Goal: Entertainment & Leisure: Consume media (video, audio)

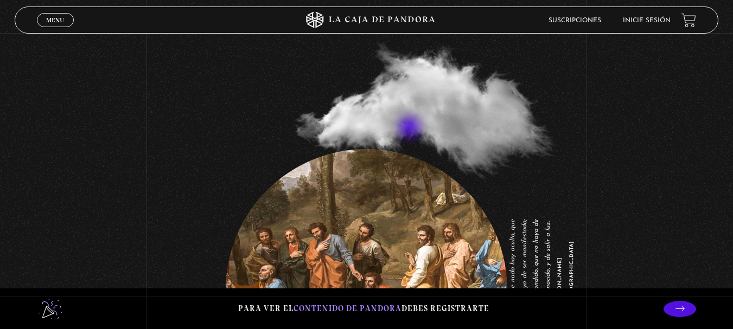
scroll to position [997, 0]
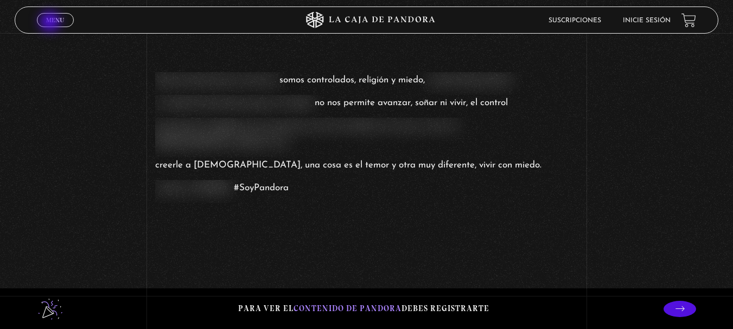
click at [51, 22] on span "Menu" at bounding box center [55, 20] width 18 height 7
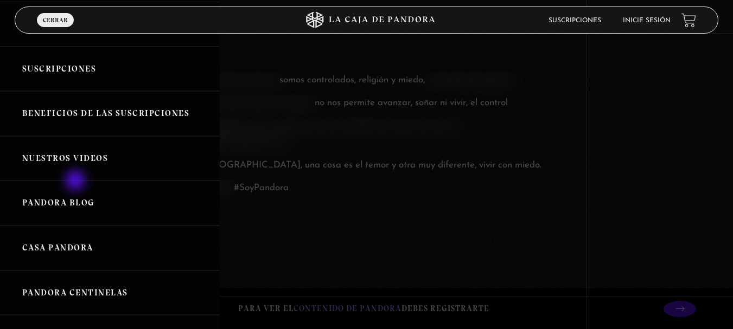
scroll to position [108, 0]
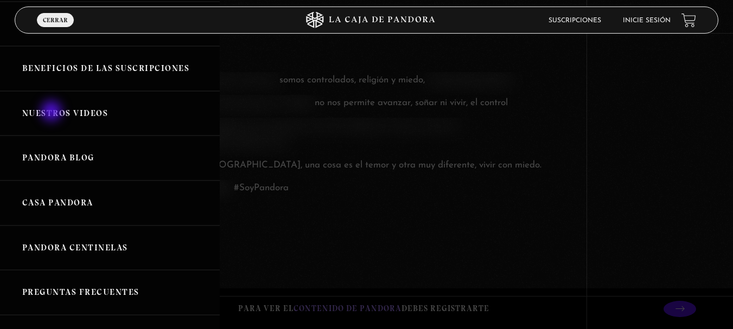
click at [53, 112] on link "Nuestros Videos" at bounding box center [110, 113] width 220 height 45
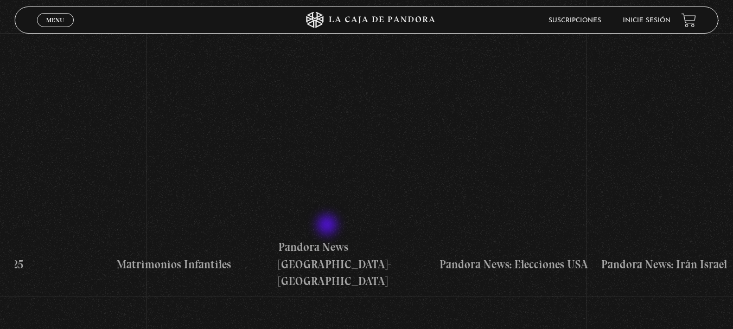
scroll to position [0, 1456]
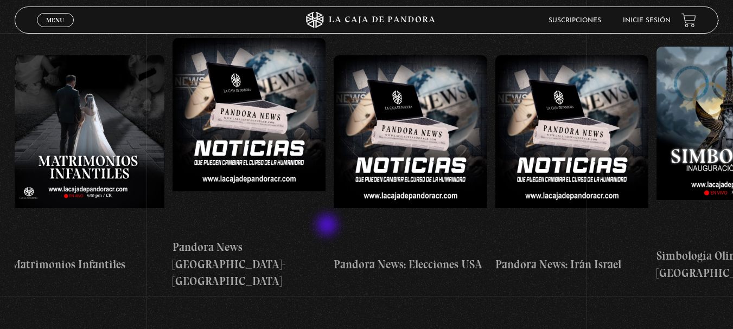
drag, startPoint x: 557, startPoint y: 160, endPoint x: 328, endPoint y: 226, distance: 238.6
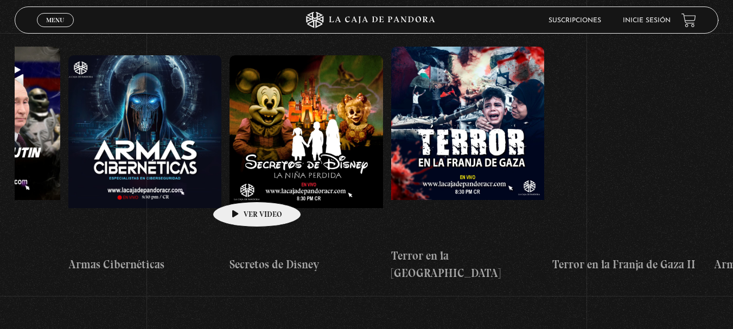
drag, startPoint x: 548, startPoint y: 133, endPoint x: 233, endPoint y: 186, distance: 319.5
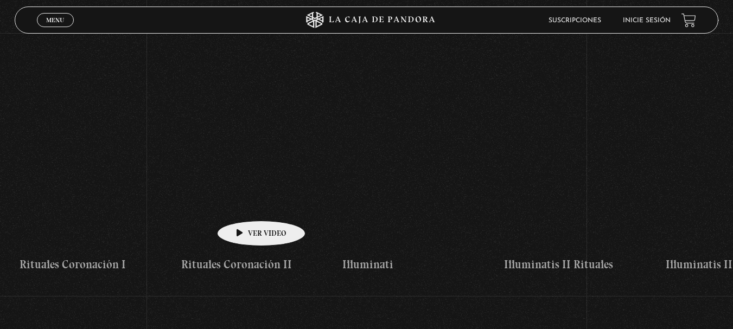
drag, startPoint x: 595, startPoint y: 147, endPoint x: 243, endPoint y: 204, distance: 357.2
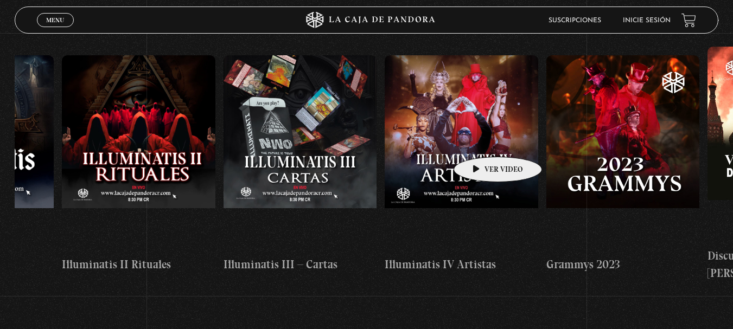
scroll to position [0, 5779]
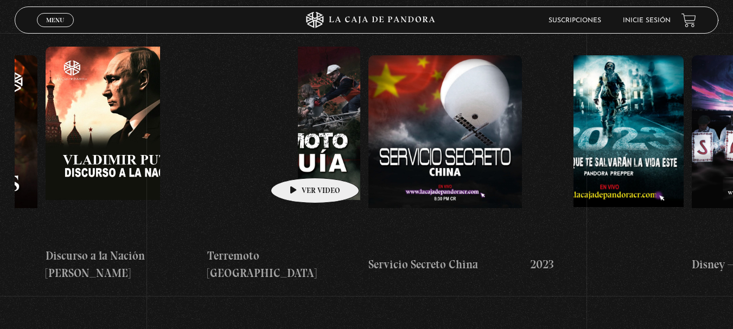
drag, startPoint x: 495, startPoint y: 143, endPoint x: 298, endPoint y: 162, distance: 197.8
click at [298, 162] on div "Células Durmientes Pandora News: Israel vrs Irán Parte I Pandora News: Israel v…" at bounding box center [449, 164] width 12426 height 252
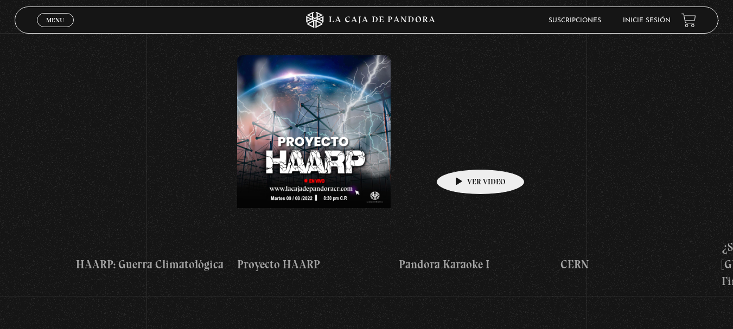
scroll to position [0, 7601]
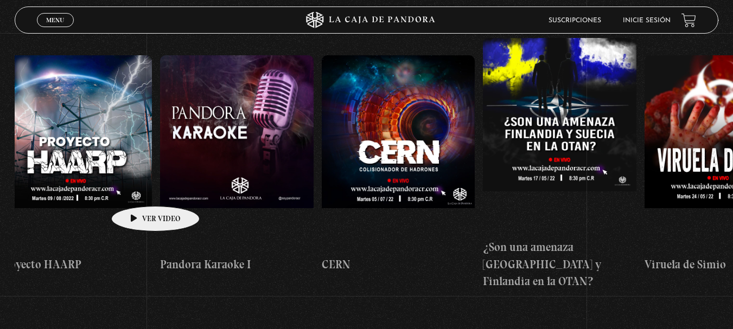
drag, startPoint x: 503, startPoint y: 142, endPoint x: 138, endPoint y: 190, distance: 367.6
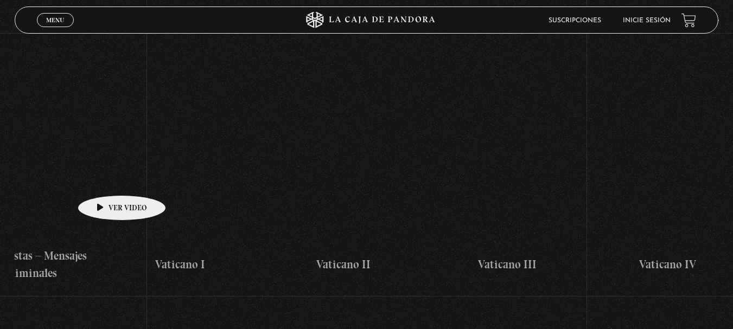
drag, startPoint x: 479, startPoint y: 129, endPoint x: 53, endPoint y: 178, distance: 428.6
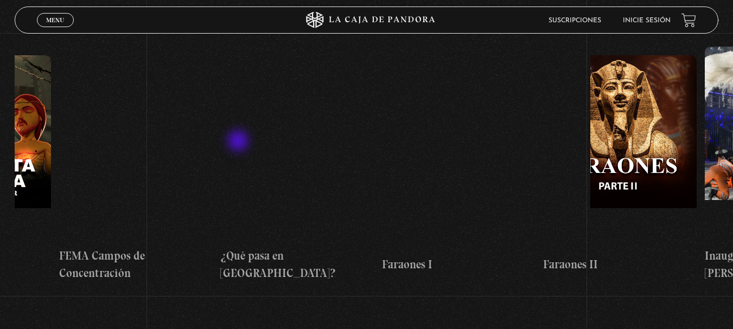
scroll to position [0, 11700]
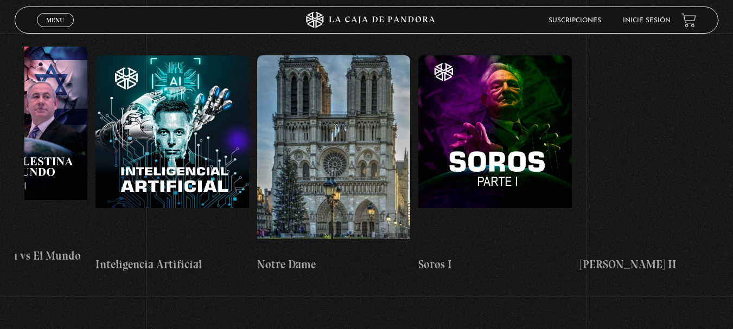
drag, startPoint x: 304, startPoint y: 129, endPoint x: 0, endPoint y: 164, distance: 306.3
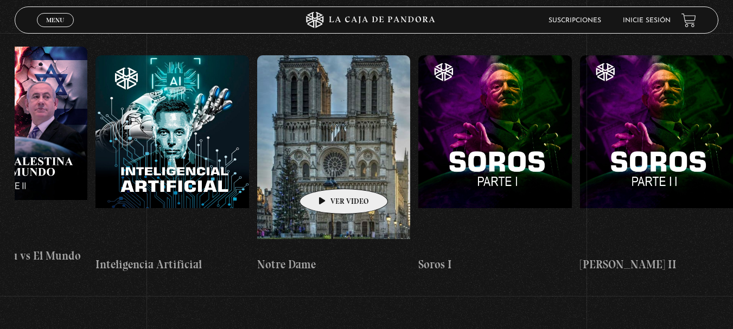
drag, startPoint x: 447, startPoint y: 127, endPoint x: 86, endPoint y: 180, distance: 365.0
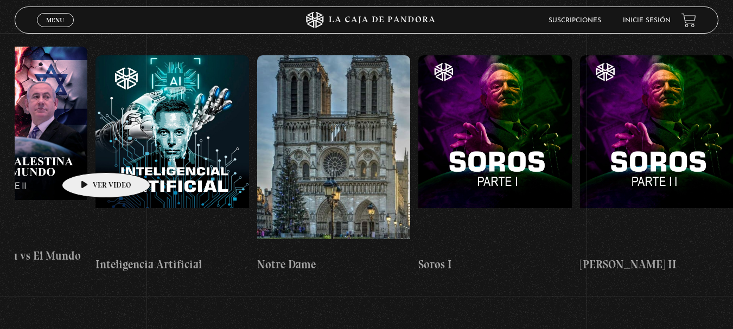
drag, startPoint x: 345, startPoint y: 108, endPoint x: 86, endPoint y: 155, distance: 263.4
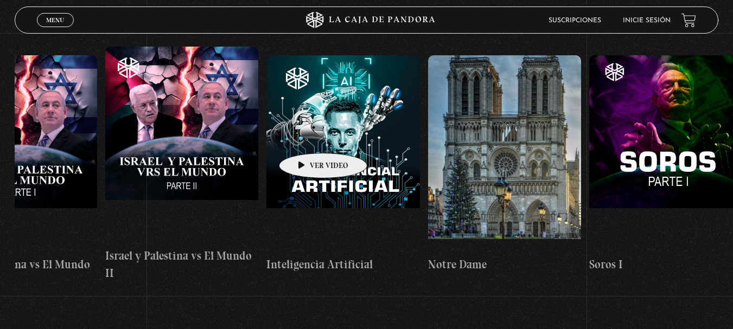
scroll to position [0, 11521]
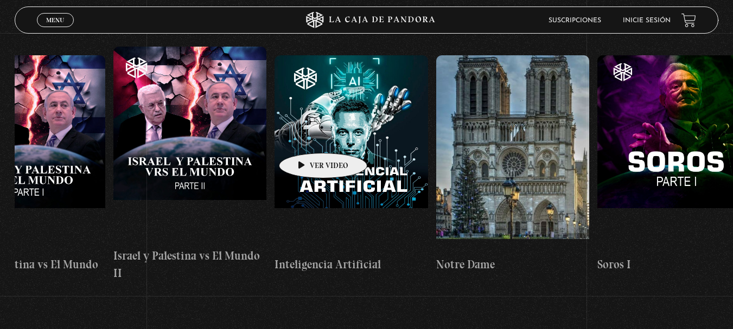
drag, startPoint x: 270, startPoint y: 139, endPoint x: 306, endPoint y: 137, distance: 35.9
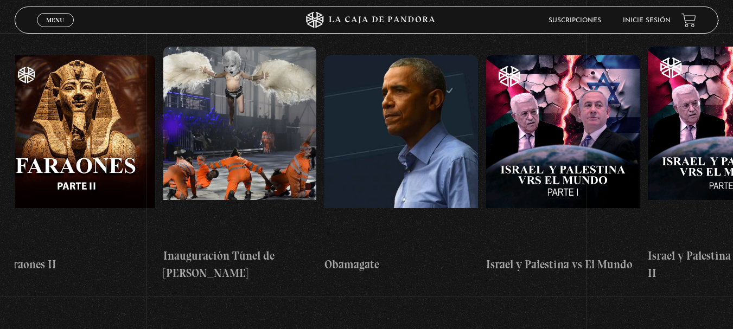
scroll to position [0, 10971]
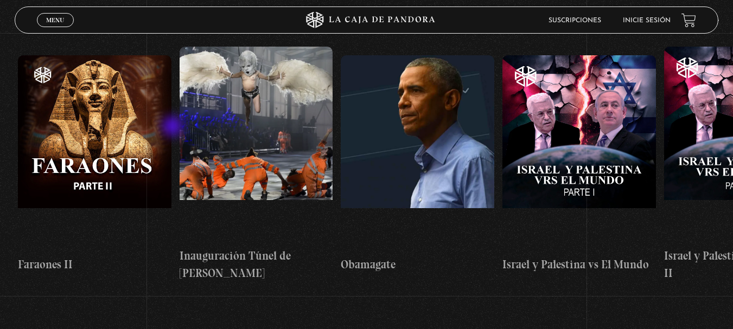
drag, startPoint x: 63, startPoint y: 159, endPoint x: 174, endPoint y: 127, distance: 114.5
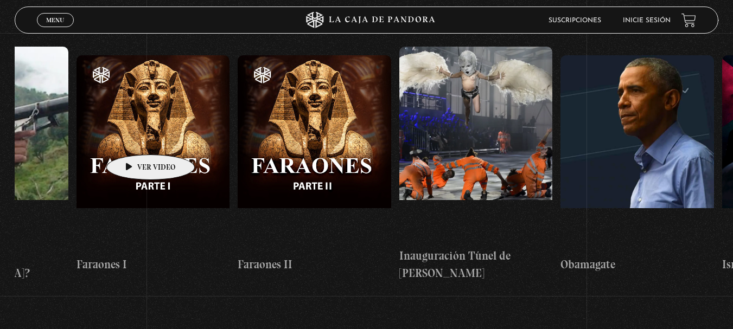
scroll to position [0, 10624]
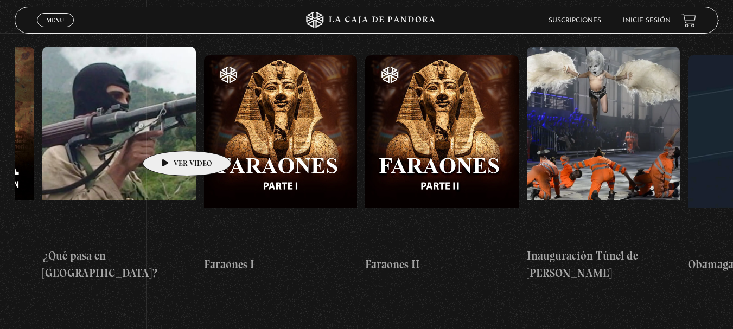
drag, startPoint x: 100, startPoint y: 146, endPoint x: 170, endPoint y: 135, distance: 70.3
